Goal: Task Accomplishment & Management: Use online tool/utility

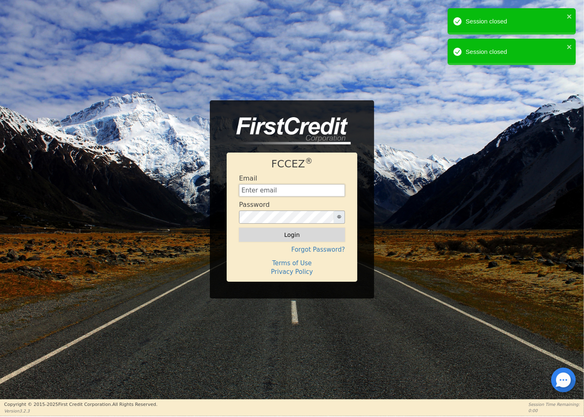
type input "[EMAIL_ADDRESS][DOMAIN_NAME]"
click at [289, 234] on button "Login" at bounding box center [292, 235] width 106 height 14
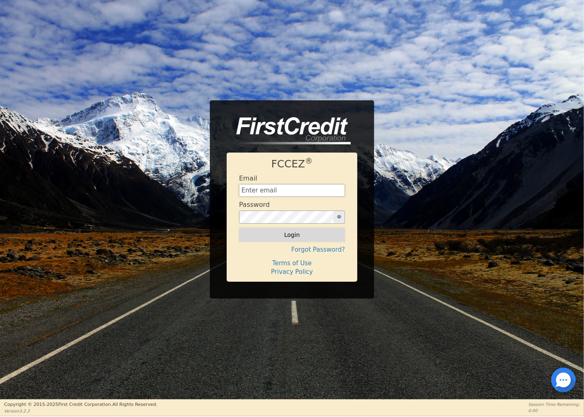
type input "[EMAIL_ADDRESS][DOMAIN_NAME]"
click at [296, 235] on button "Login" at bounding box center [292, 235] width 106 height 14
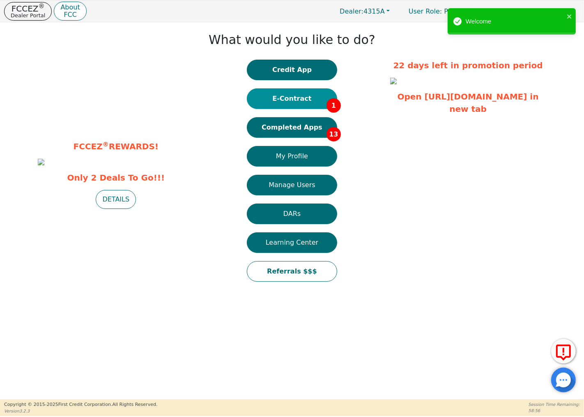
click at [287, 100] on button "E-Contract 1" at bounding box center [292, 98] width 90 height 21
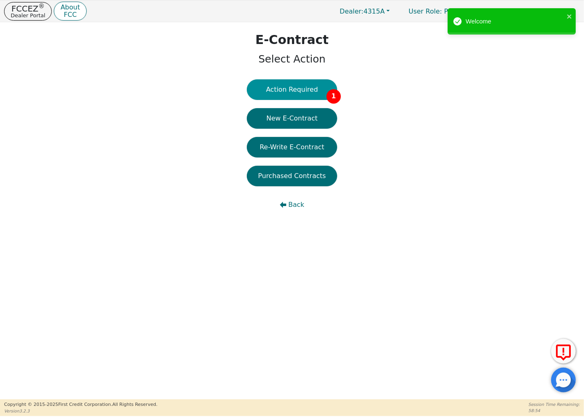
click at [290, 90] on button "Action Required 1" at bounding box center [292, 89] width 90 height 21
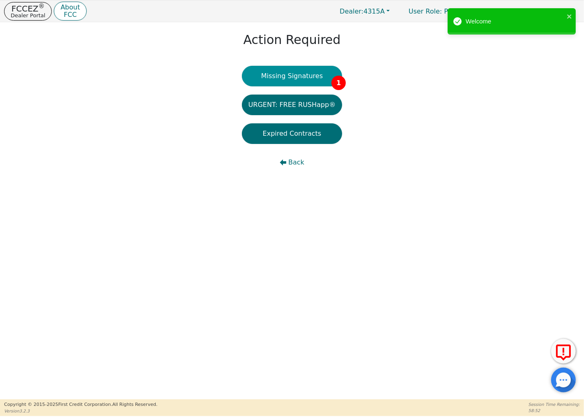
click at [293, 77] on button "Missing Signatures 1" at bounding box center [292, 76] width 101 height 21
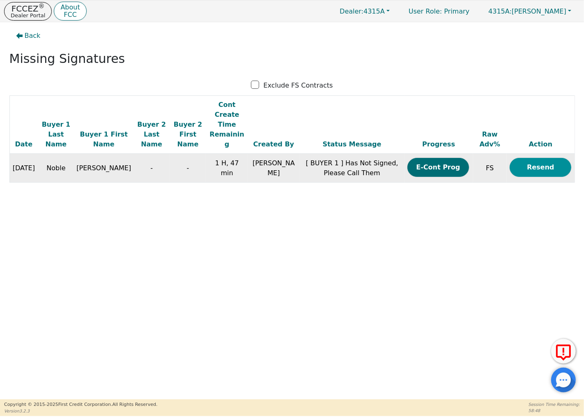
click at [537, 158] on button "Resend" at bounding box center [541, 167] width 62 height 19
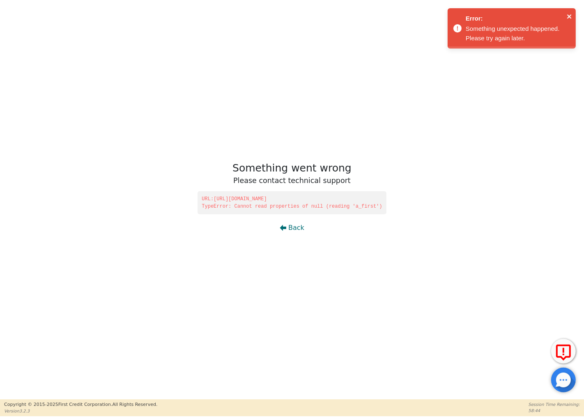
click at [568, 15] on icon "close" at bounding box center [569, 16] width 4 height 4
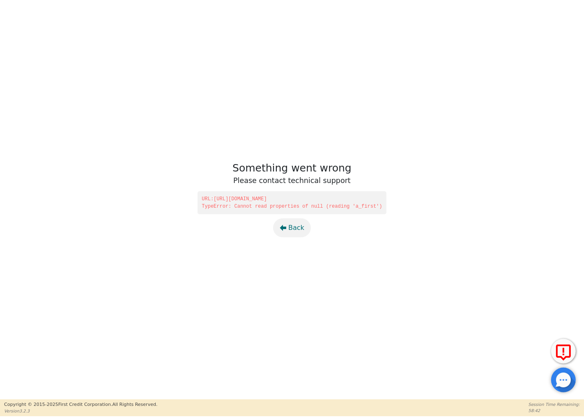
click at [292, 233] on button "Back" at bounding box center [292, 227] width 38 height 19
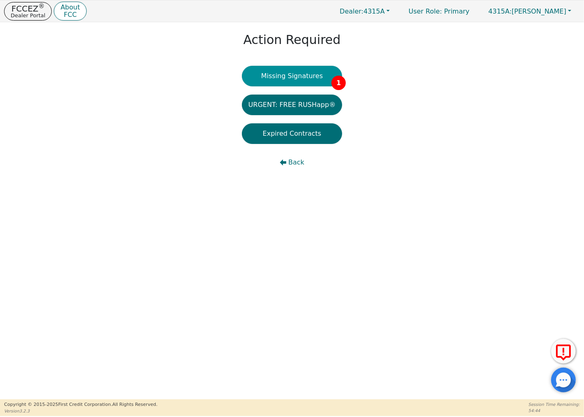
click at [305, 74] on button "Missing Signatures 1" at bounding box center [292, 76] width 101 height 21
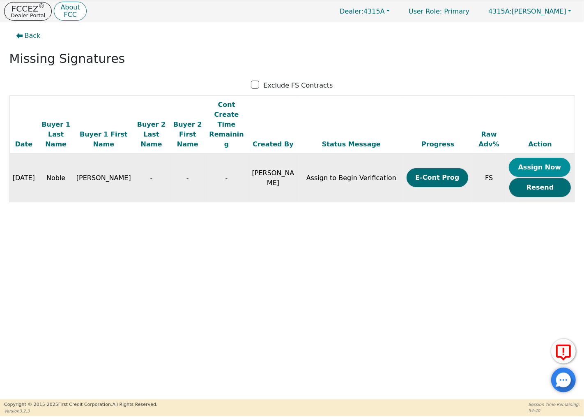
click at [542, 158] on button "Assign Now" at bounding box center [540, 167] width 62 height 19
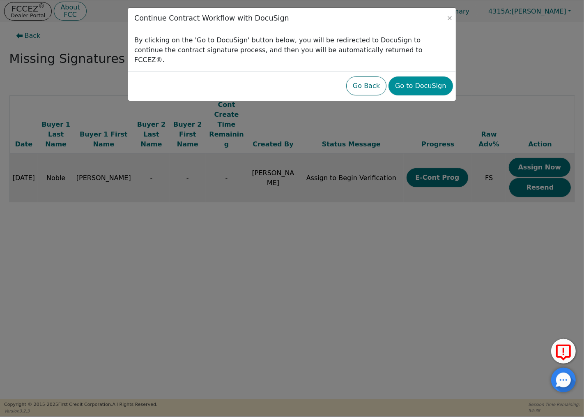
click at [425, 79] on button "Go to DocuSign" at bounding box center [421, 85] width 64 height 19
